Goal: Information Seeking & Learning: Check status

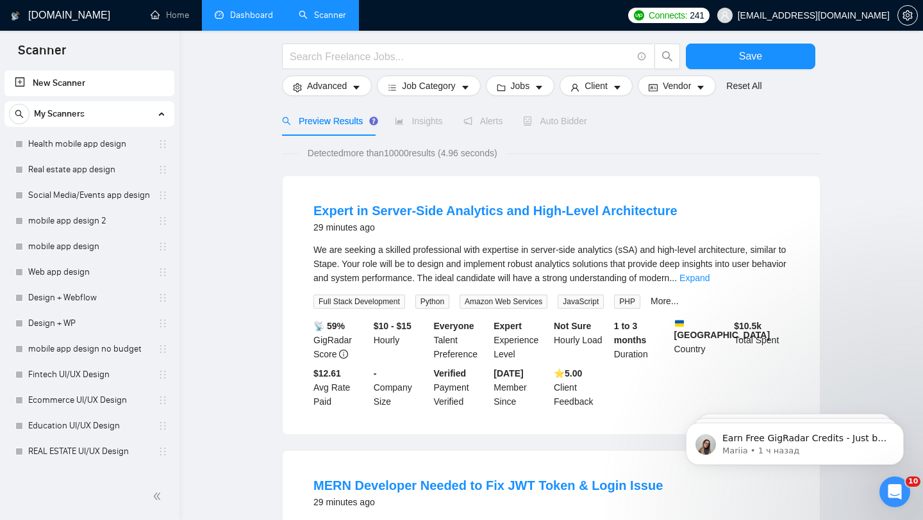
click at [268, 21] on link "Dashboard" at bounding box center [244, 15] width 58 height 11
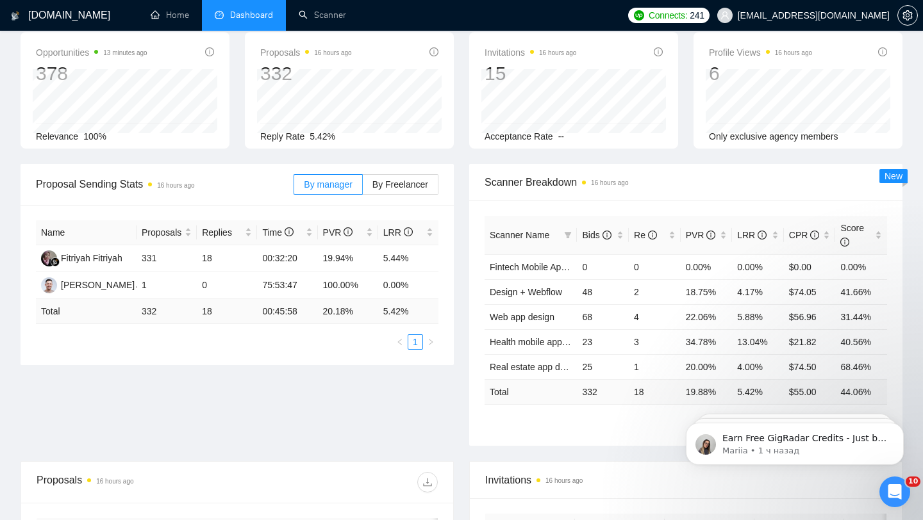
click at [852, 15] on span "[EMAIL_ADDRESS][DOMAIN_NAME]" at bounding box center [814, 15] width 152 height 0
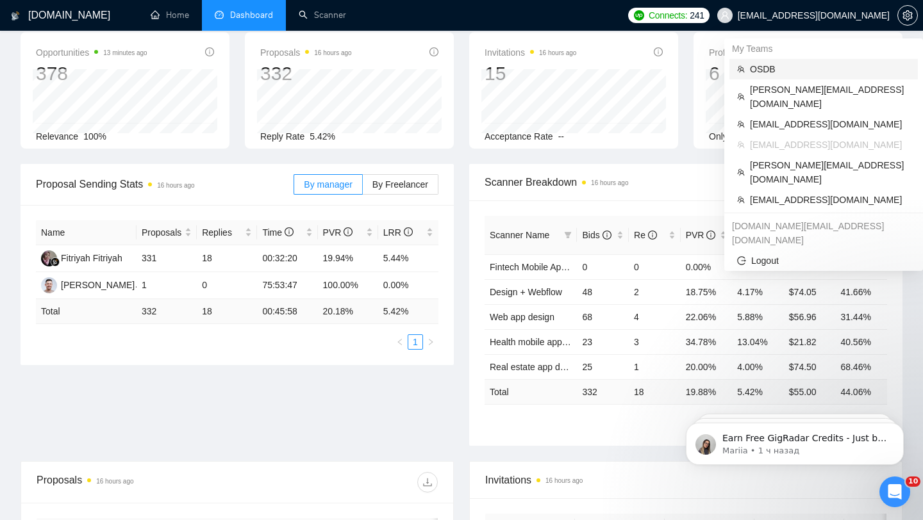
click at [786, 72] on span "OSDB" at bounding box center [830, 69] width 160 height 14
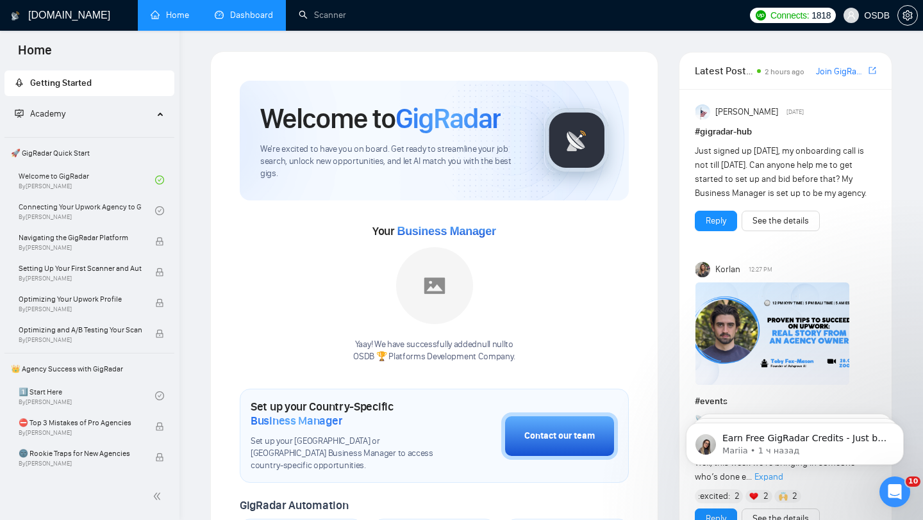
click at [253, 21] on link "Dashboard" at bounding box center [244, 15] width 58 height 11
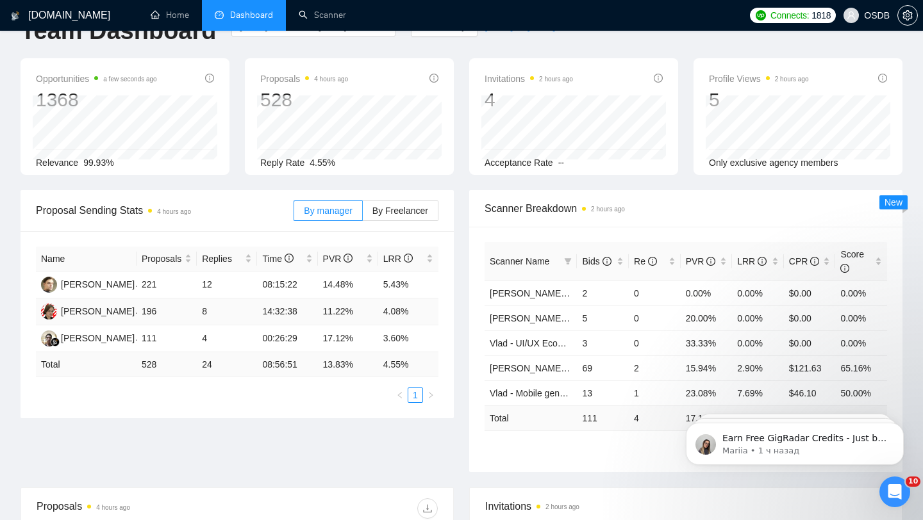
scroll to position [33, 0]
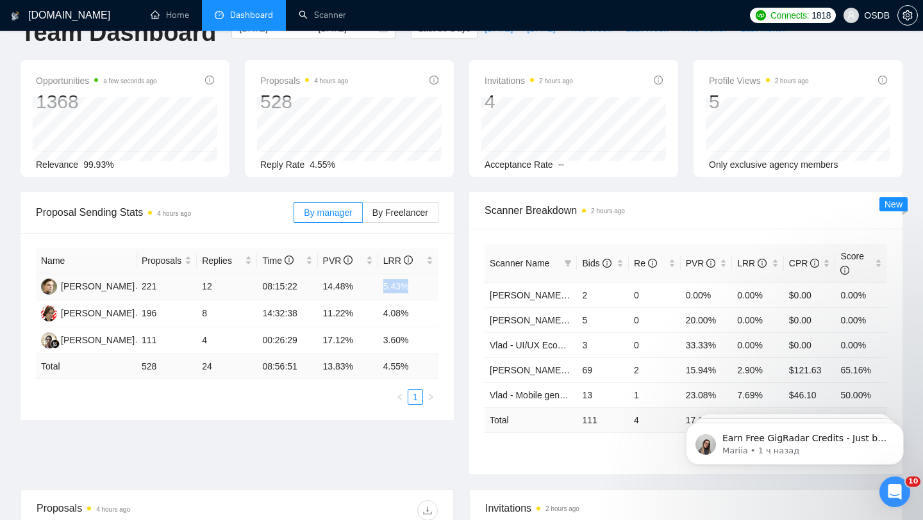
drag, startPoint x: 418, startPoint y: 285, endPoint x: 374, endPoint y: 285, distance: 44.2
click at [374, 285] on tr "[PERSON_NAME] 221 12 08:15:22 14.48% 5.43%" at bounding box center [237, 287] width 402 height 27
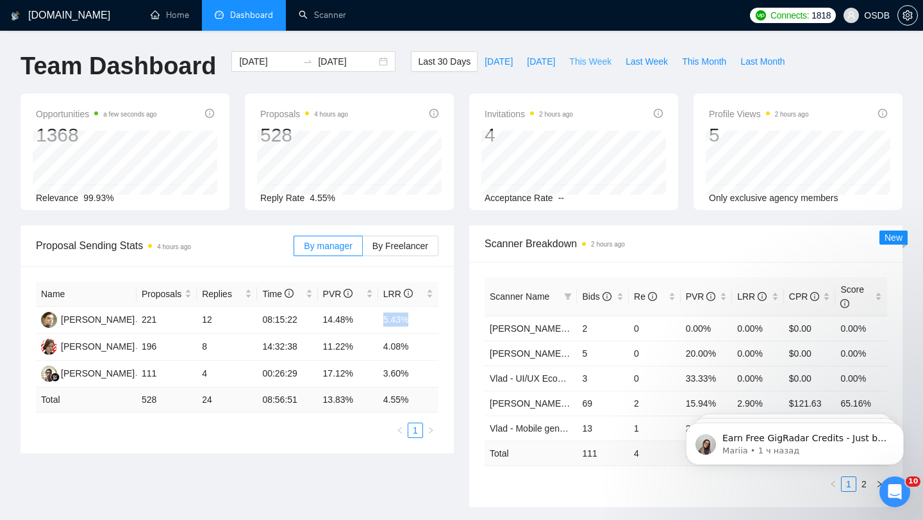
click at [582, 60] on span "This Week" at bounding box center [590, 61] width 42 height 14
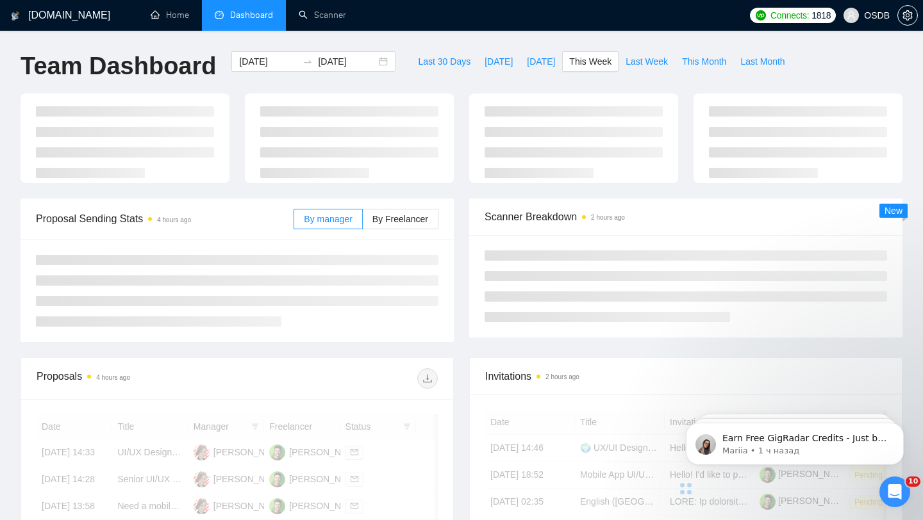
type input "[DATE]"
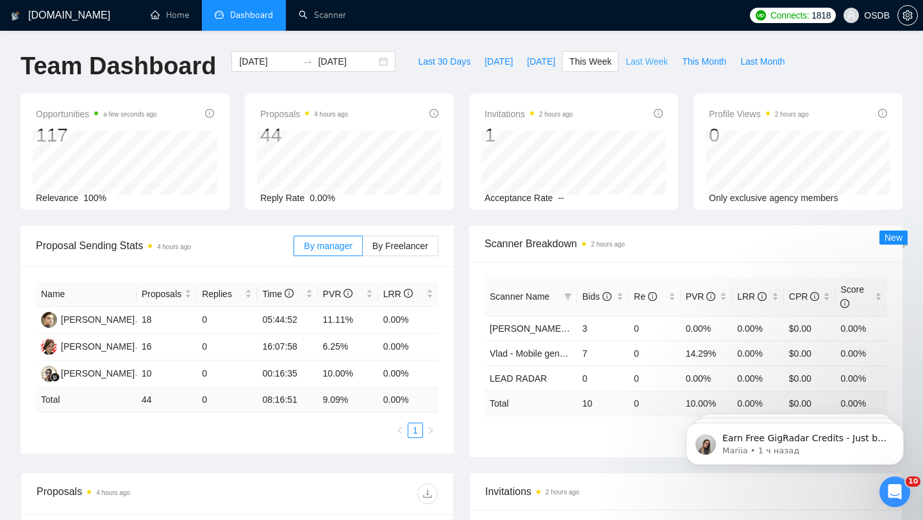
click at [653, 67] on span "Last Week" at bounding box center [646, 61] width 42 height 14
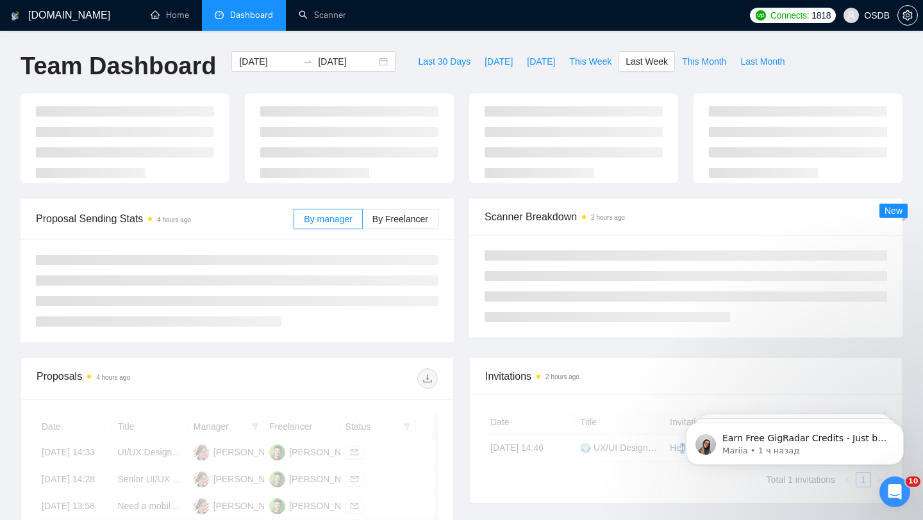
type input "[DATE]"
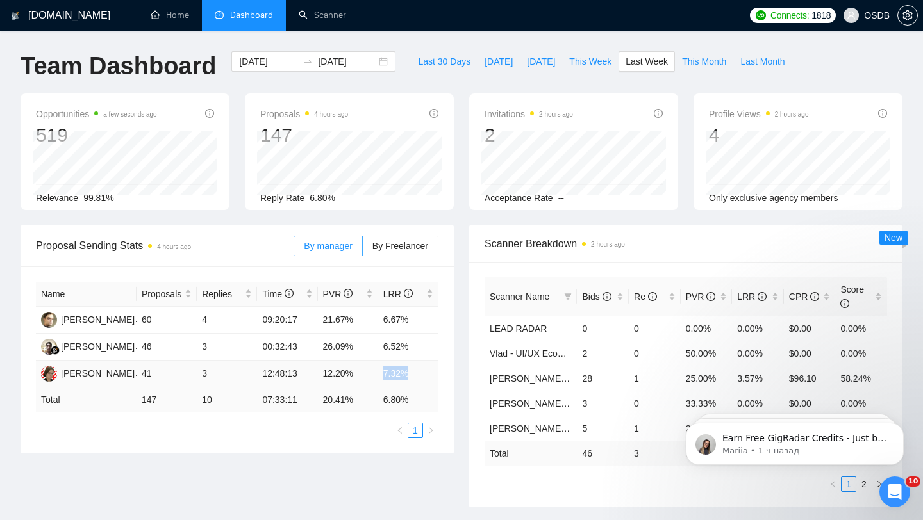
drag, startPoint x: 379, startPoint y: 370, endPoint x: 412, endPoint y: 370, distance: 33.3
click at [412, 370] on td "7.32%" at bounding box center [408, 374] width 60 height 27
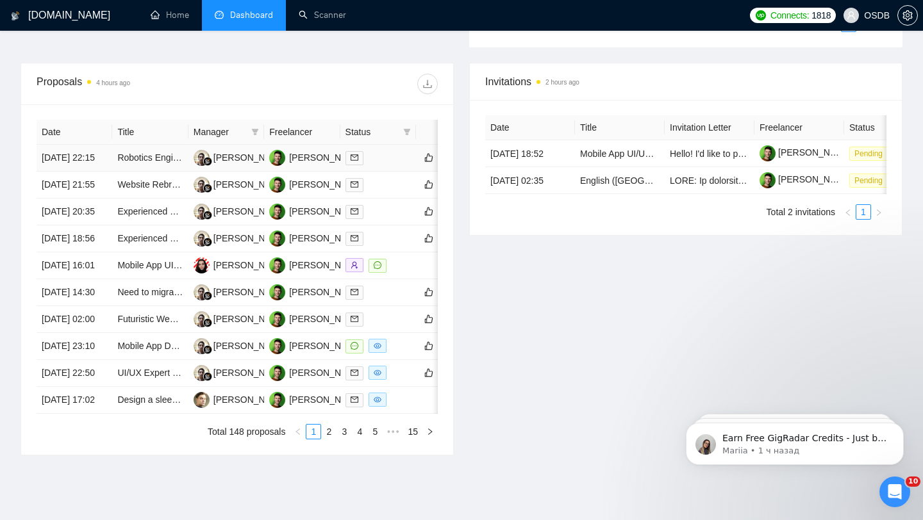
scroll to position [483, 0]
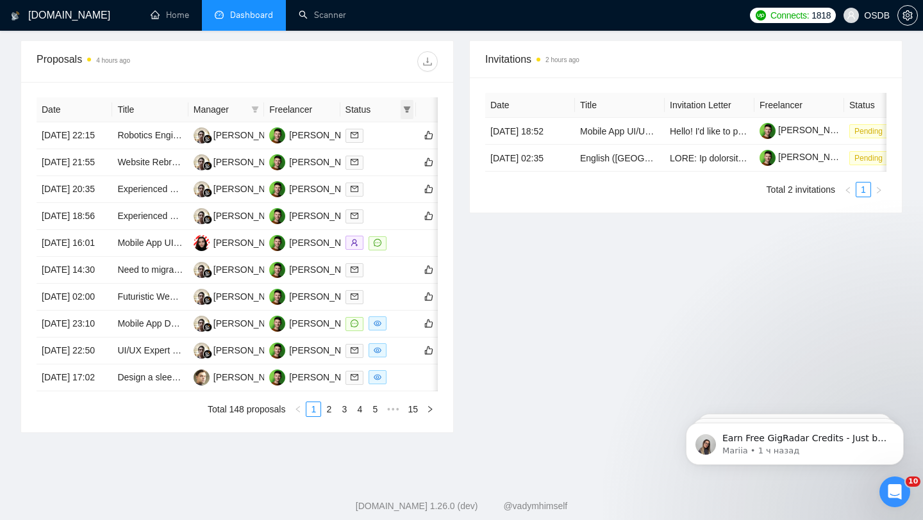
click at [405, 104] on span at bounding box center [407, 109] width 13 height 19
click at [381, 138] on span "Chat" at bounding box center [375, 134] width 62 height 14
checkbox input "true"
click at [458, 209] on div "Proposals 4 hours ago Date Title Manager Freelancer Status [DATE] 22:15 Robotic…" at bounding box center [237, 236] width 449 height 393
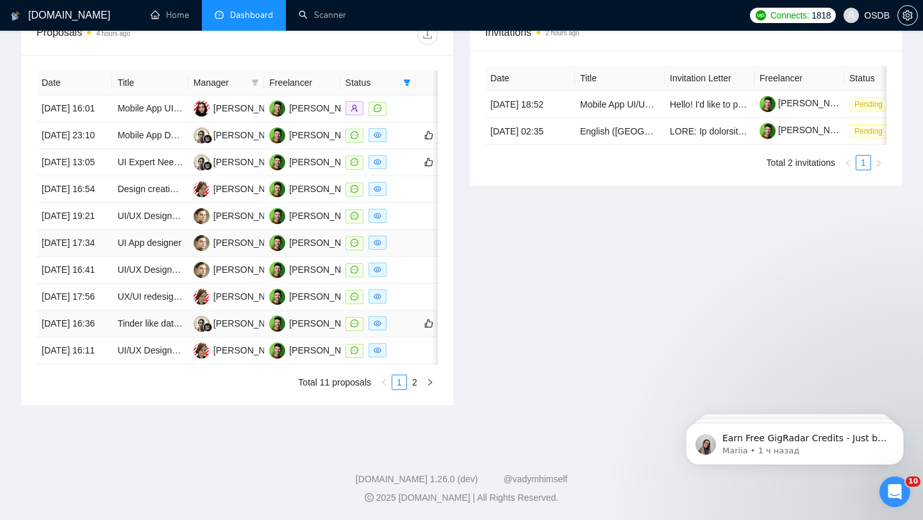
scroll to position [600, 0]
click at [414, 390] on link "2" at bounding box center [415, 383] width 14 height 14
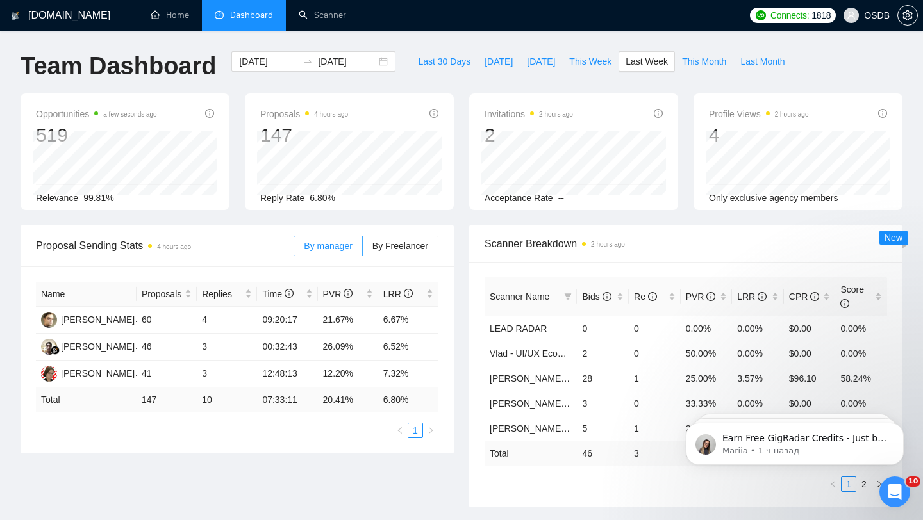
scroll to position [314, 0]
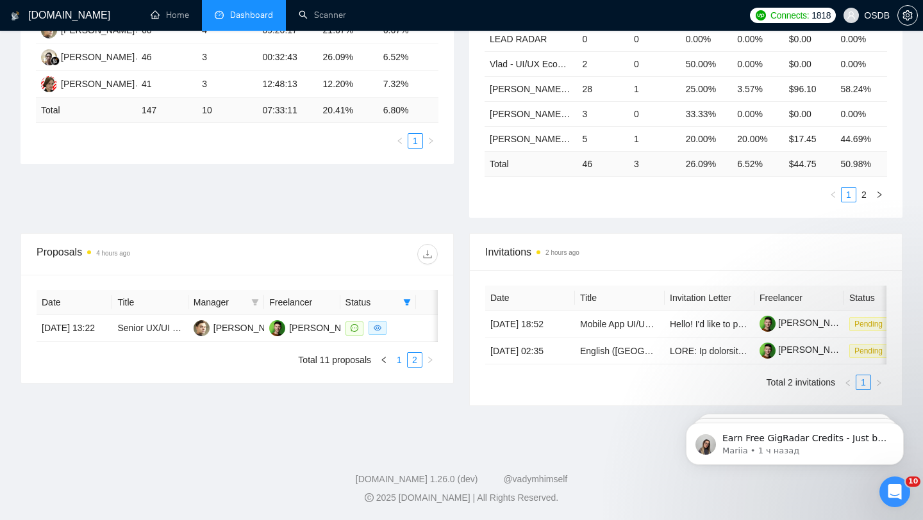
click at [402, 353] on link "1" at bounding box center [399, 360] width 14 height 14
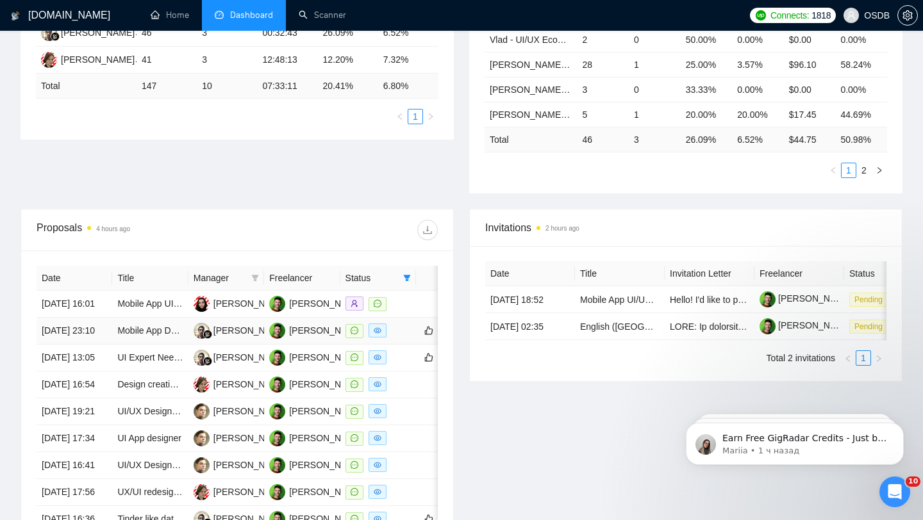
click at [402, 338] on div at bounding box center [377, 331] width 65 height 15
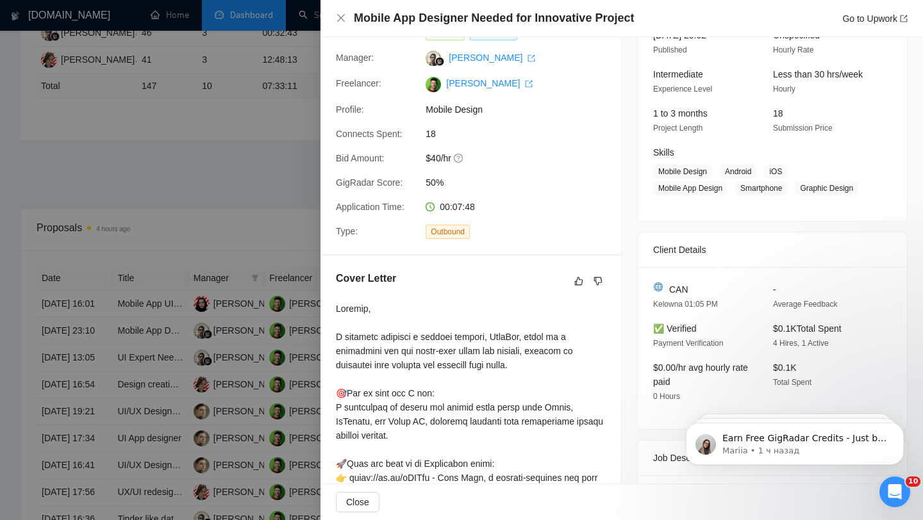
scroll to position [122, 0]
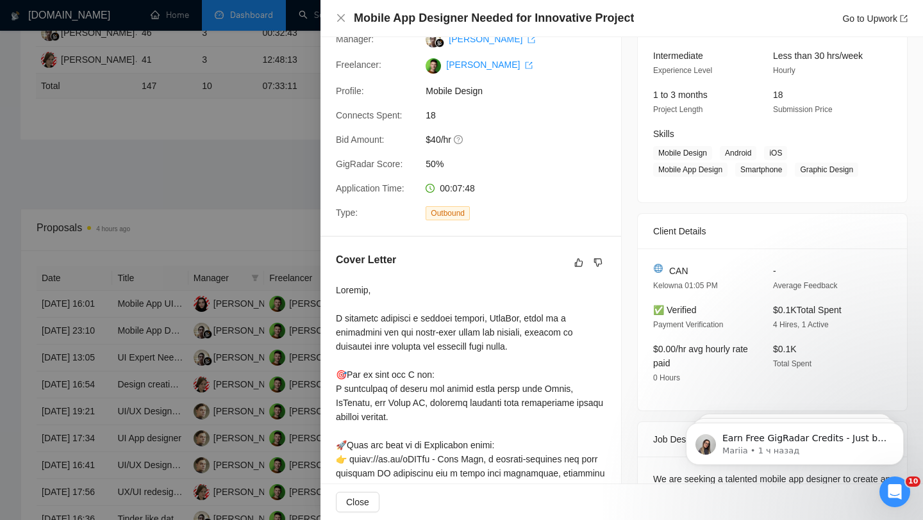
click at [260, 287] on div at bounding box center [461, 260] width 923 height 520
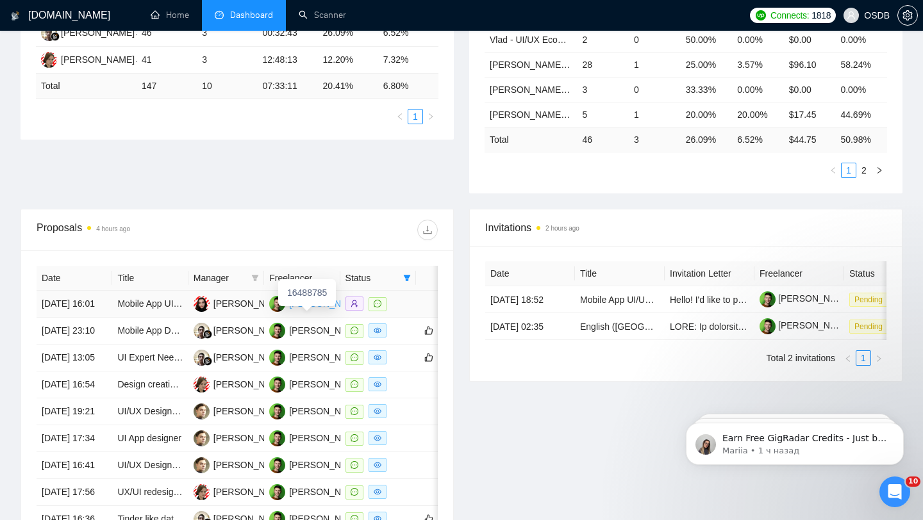
click at [307, 310] on div "[PERSON_NAME]" at bounding box center [326, 304] width 74 height 14
